Goal: Task Accomplishment & Management: Complete application form

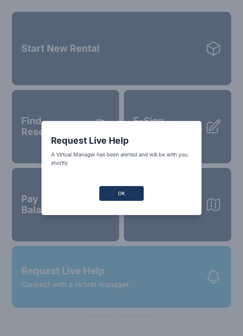
click at [115, 197] on button "OK" at bounding box center [121, 193] width 44 height 15
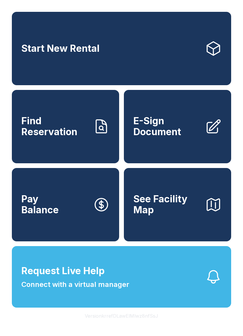
click at [196, 126] on span "E-Sign Document" at bounding box center [166, 127] width 67 height 22
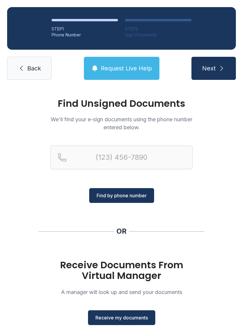
click at [124, 324] on button "Receive my documents" at bounding box center [121, 318] width 67 height 15
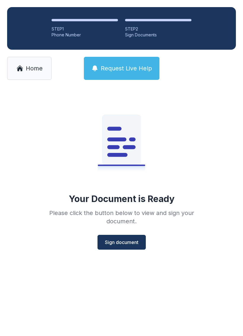
click at [124, 243] on span "Sign document" at bounding box center [121, 242] width 33 height 7
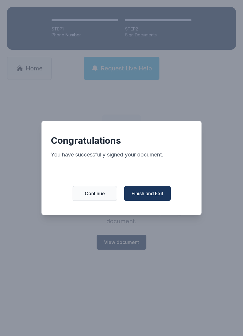
click at [157, 197] on span "Finish and Exit" at bounding box center [148, 193] width 32 height 7
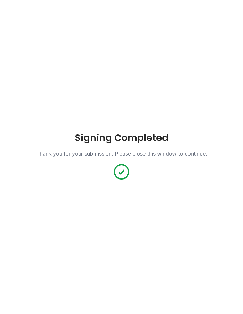
click at [178, 199] on div "Signing Completed Thank you for your submission. Please close this window to co…" at bounding box center [121, 157] width 243 height 314
